Goal: Find contact information: Obtain details needed to contact an individual or organization

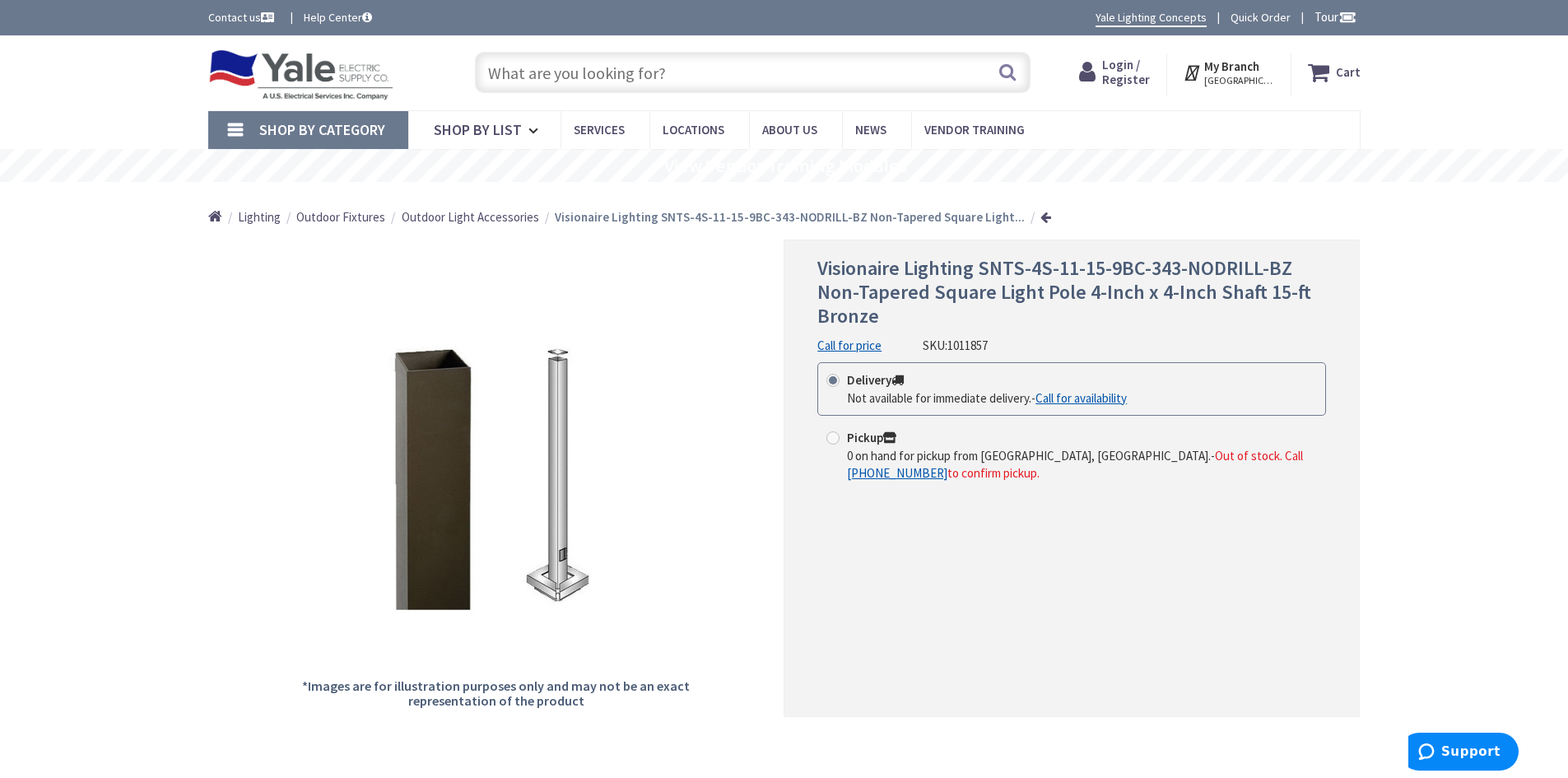
drag, startPoint x: 720, startPoint y: 336, endPoint x: 730, endPoint y: 341, distance: 11.2
click at [722, 336] on div "*Images are for illustration purposes only and may not be an exact representati…" at bounding box center [496, 477] width 576 height 476
click at [840, 341] on link "Call for price" at bounding box center [849, 345] width 64 height 17
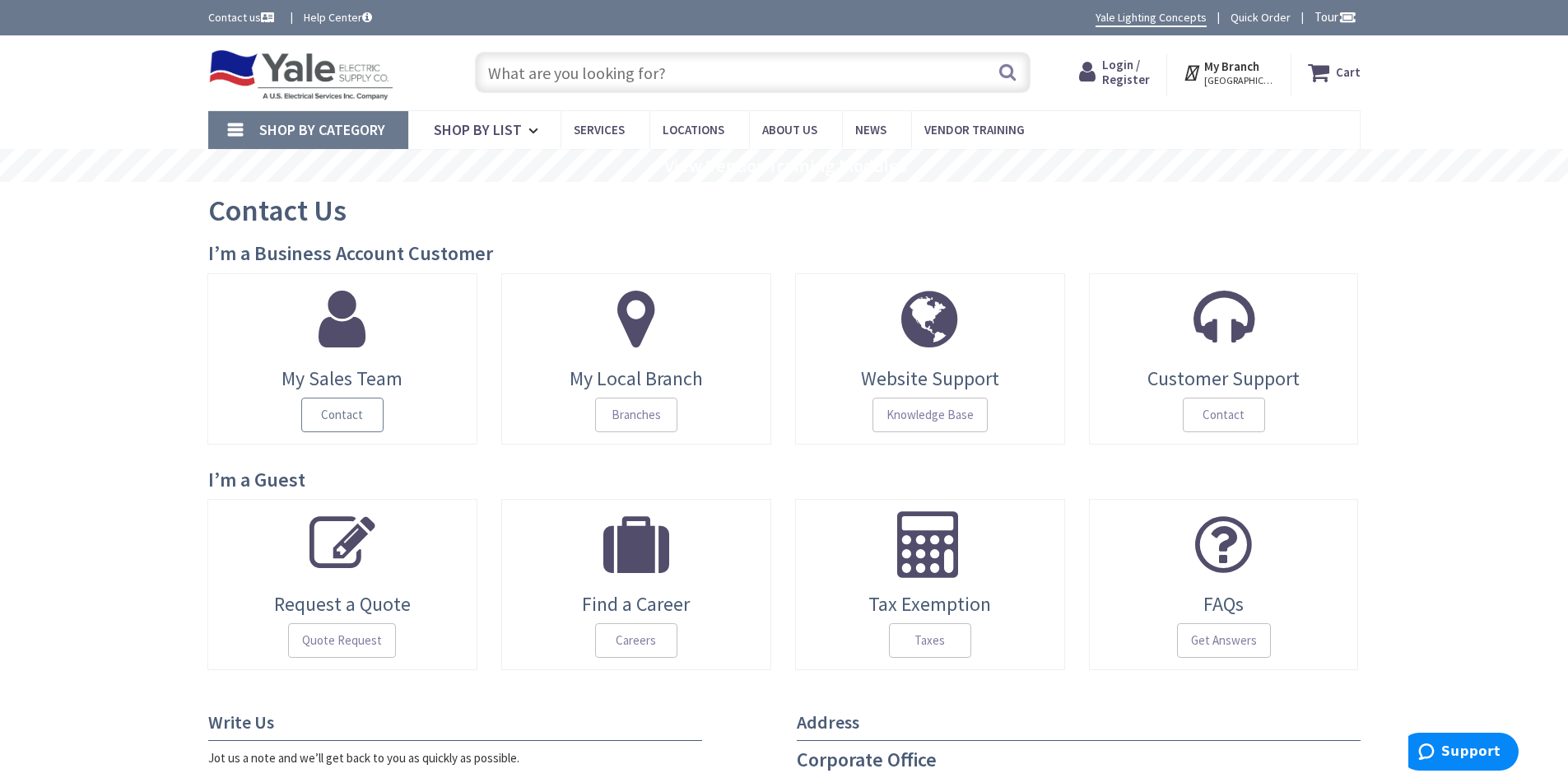
click at [348, 416] on span "Contact" at bounding box center [342, 414] width 82 height 35
click at [1243, 407] on span "Contact" at bounding box center [1223, 414] width 82 height 35
